Goal: Book appointment/travel/reservation

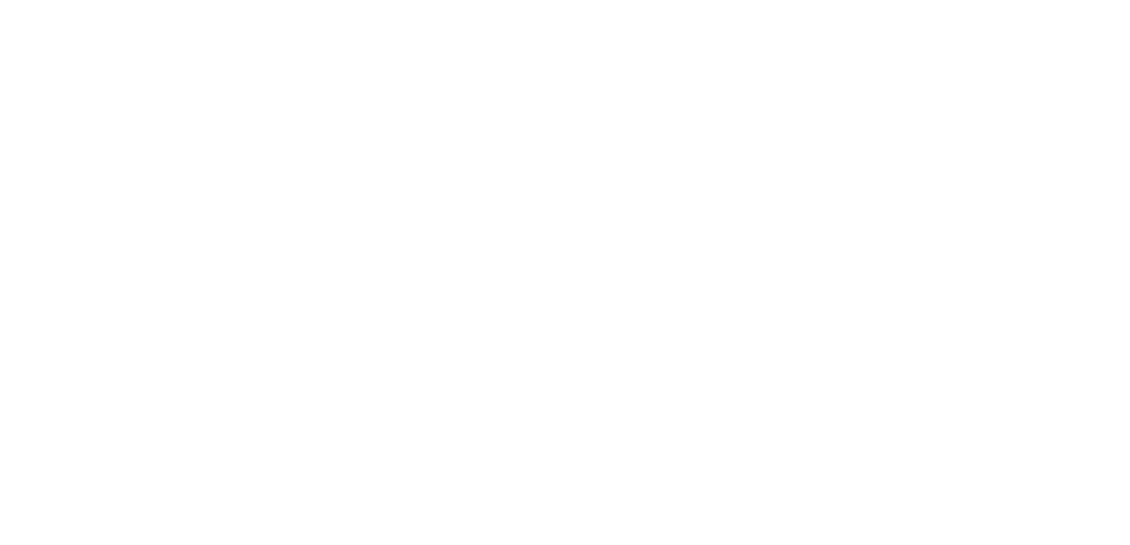
select select
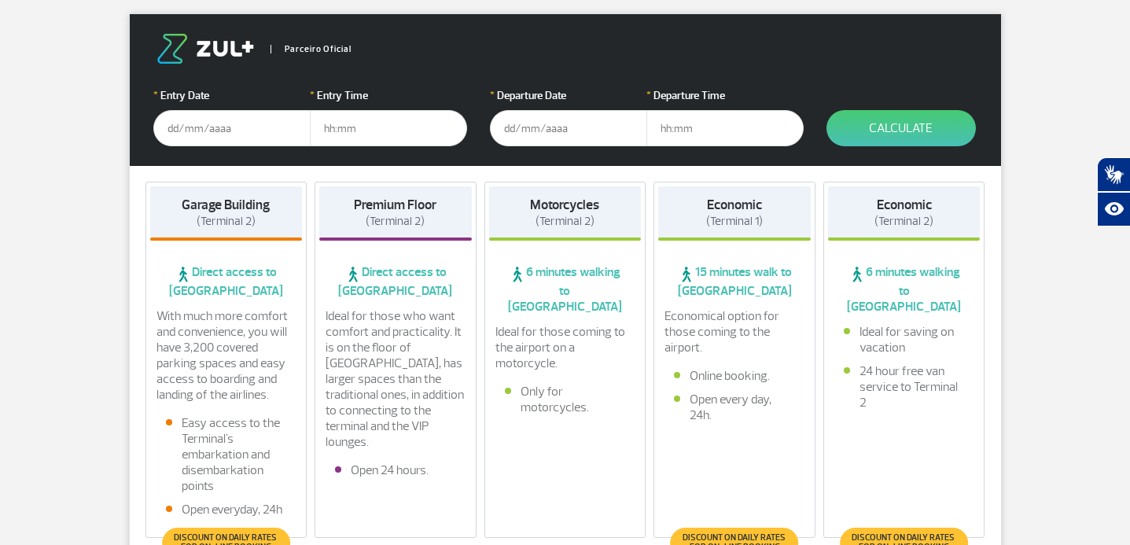
scroll to position [264, 0]
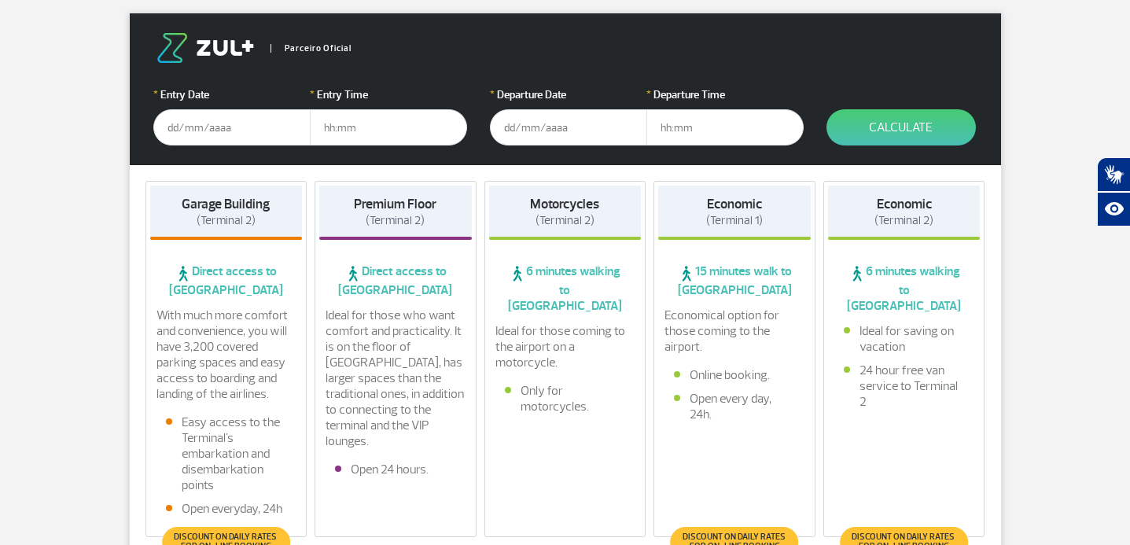
click at [210, 130] on input "text" at bounding box center [231, 127] width 157 height 36
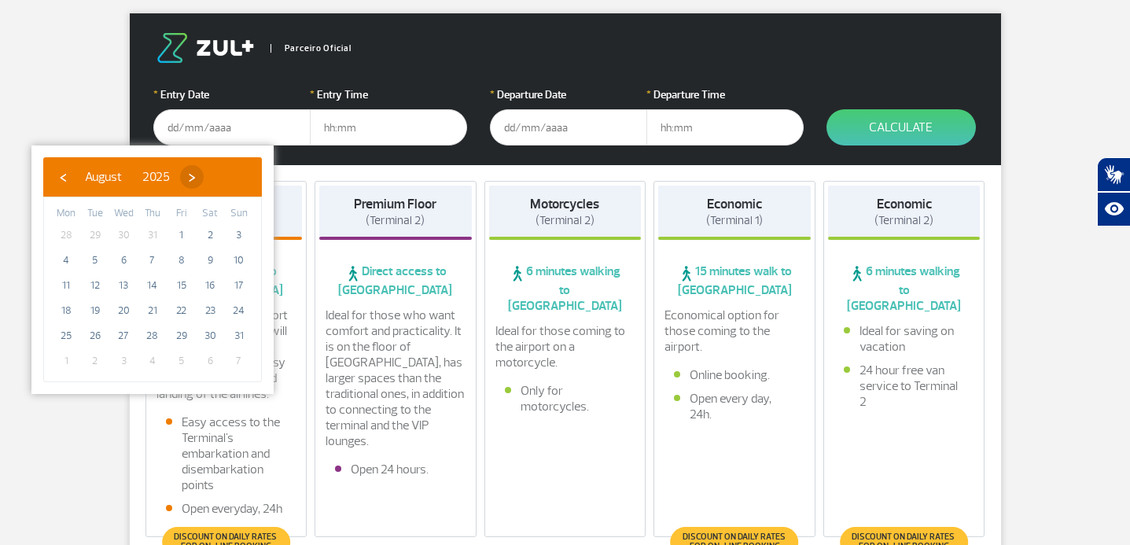
click at [204, 182] on span "›" at bounding box center [192, 177] width 24 height 24
click at [225, 182] on span "›" at bounding box center [213, 177] width 24 height 24
click at [179, 267] on span "10" at bounding box center [181, 260] width 25 height 25
type input "[DATE]"
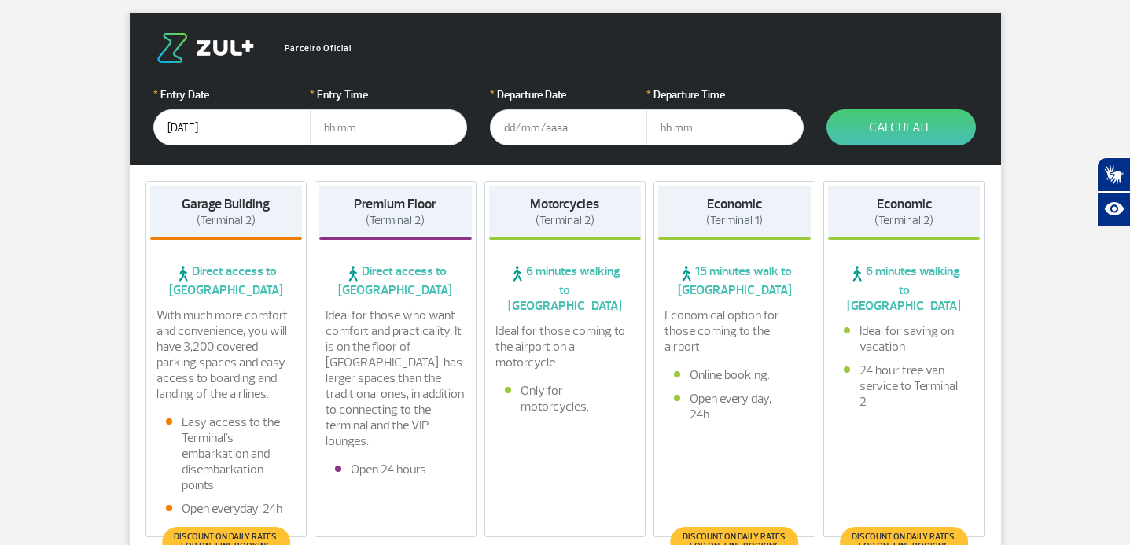
click at [348, 120] on input "text" at bounding box center [388, 127] width 157 height 36
type input "22:00"
click at [502, 130] on input "text" at bounding box center [568, 127] width 157 height 36
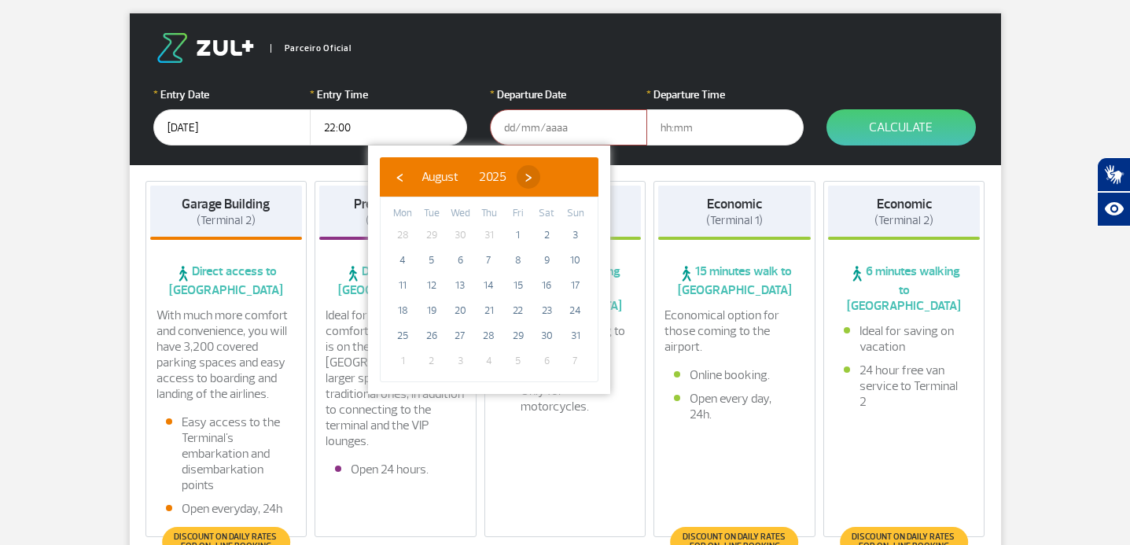
click at [540, 182] on span "›" at bounding box center [529, 177] width 24 height 24
click at [562, 182] on span "›" at bounding box center [550, 177] width 24 height 24
click at [581, 264] on span "12" at bounding box center [575, 260] width 25 height 25
type input "[DATE]"
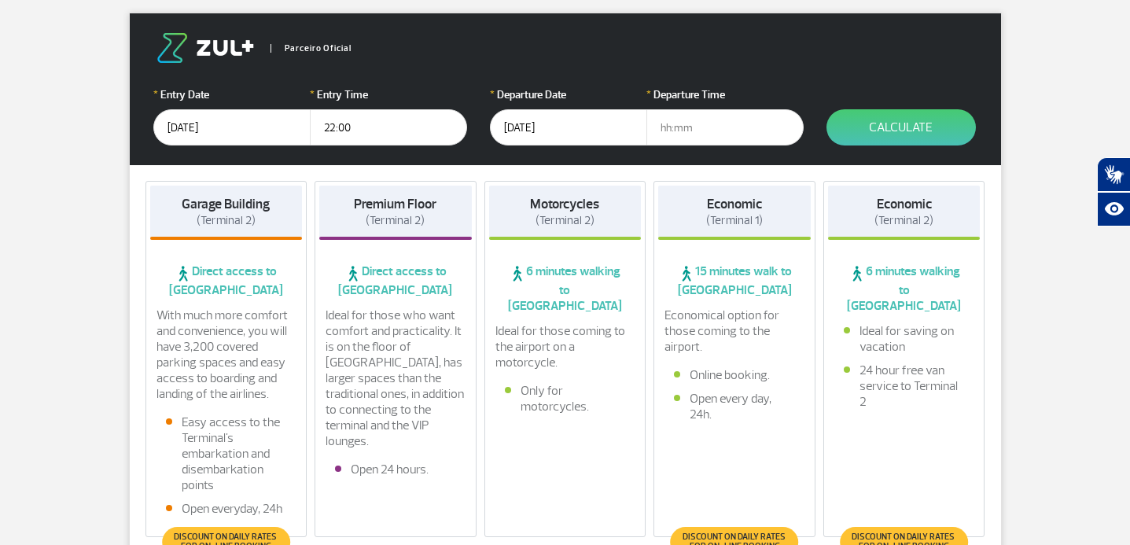
click at [689, 119] on input "text" at bounding box center [725, 127] width 157 height 36
type input "21:00"
click at [912, 121] on button "Calculate" at bounding box center [901, 127] width 149 height 36
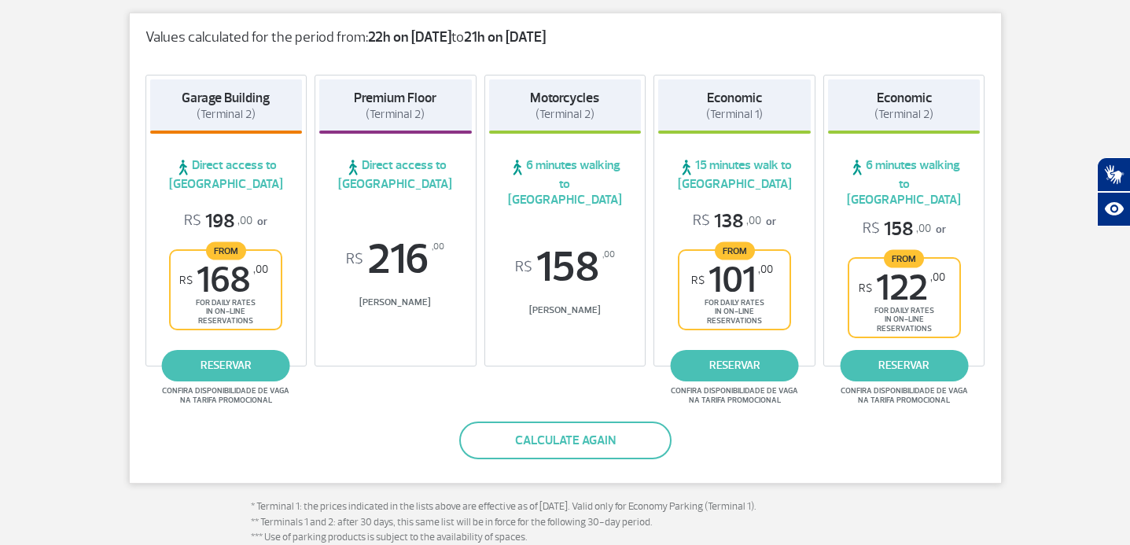
click at [753, 298] on span "for daily rates in on-line reservations" at bounding box center [735, 311] width 102 height 27
click at [745, 350] on link "reservar" at bounding box center [735, 365] width 128 height 31
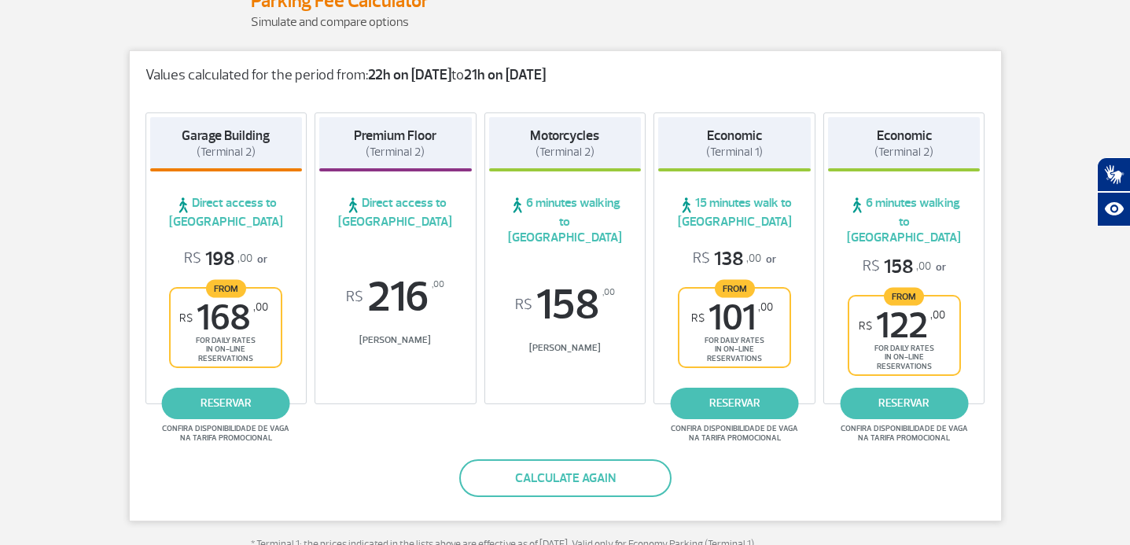
scroll to position [212, 0]
